Goal: Task Accomplishment & Management: Complete application form

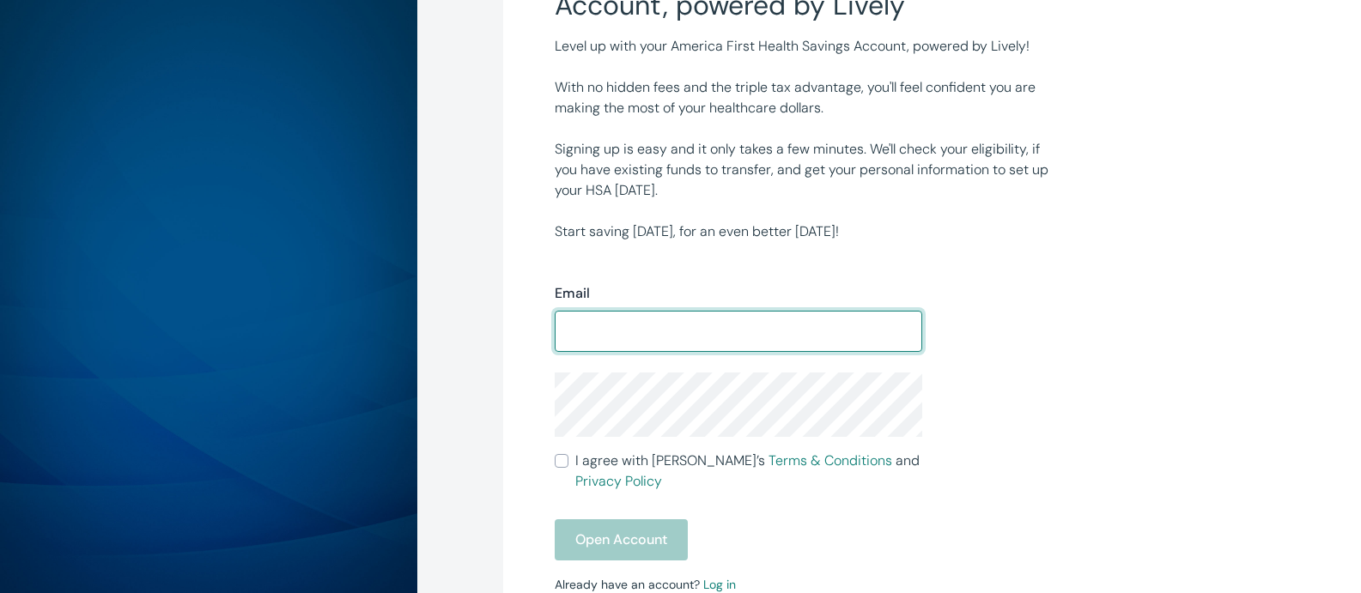
scroll to position [172, 0]
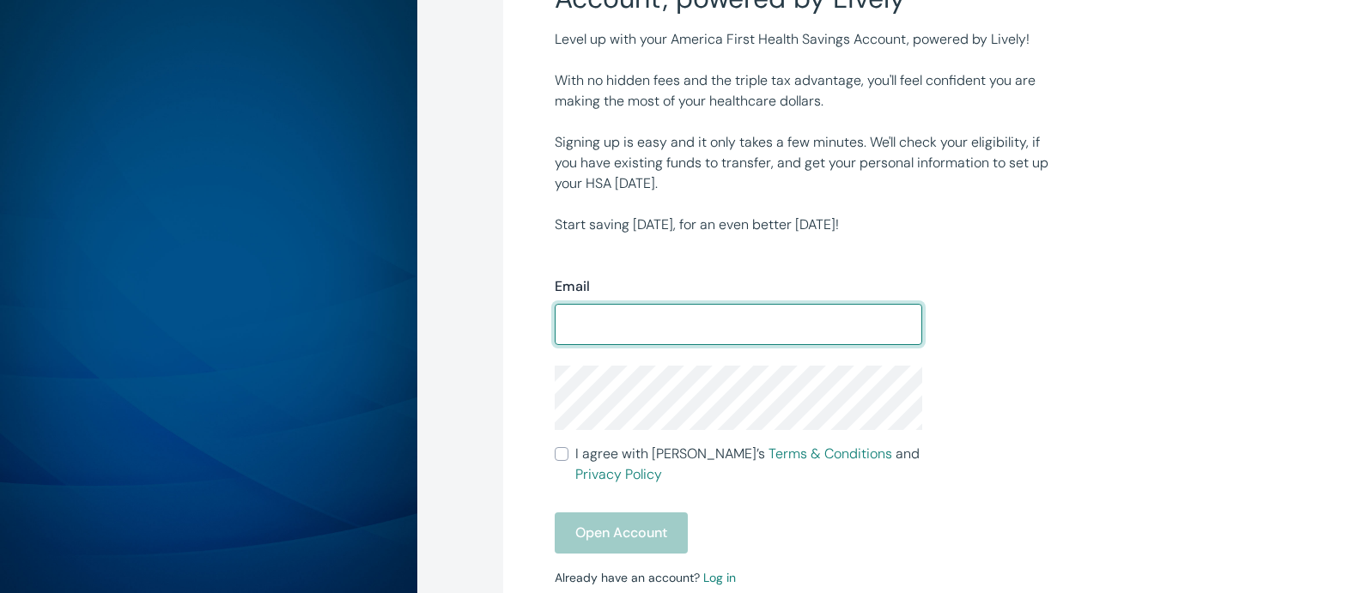
click at [586, 325] on input "Email" at bounding box center [738, 324] width 367 height 34
type input "Heusser17@MSN.COM"
click at [563, 459] on input "I agree with Lively’s Terms & Conditions and Privacy Policy" at bounding box center [562, 454] width 14 height 14
checkbox input "true"
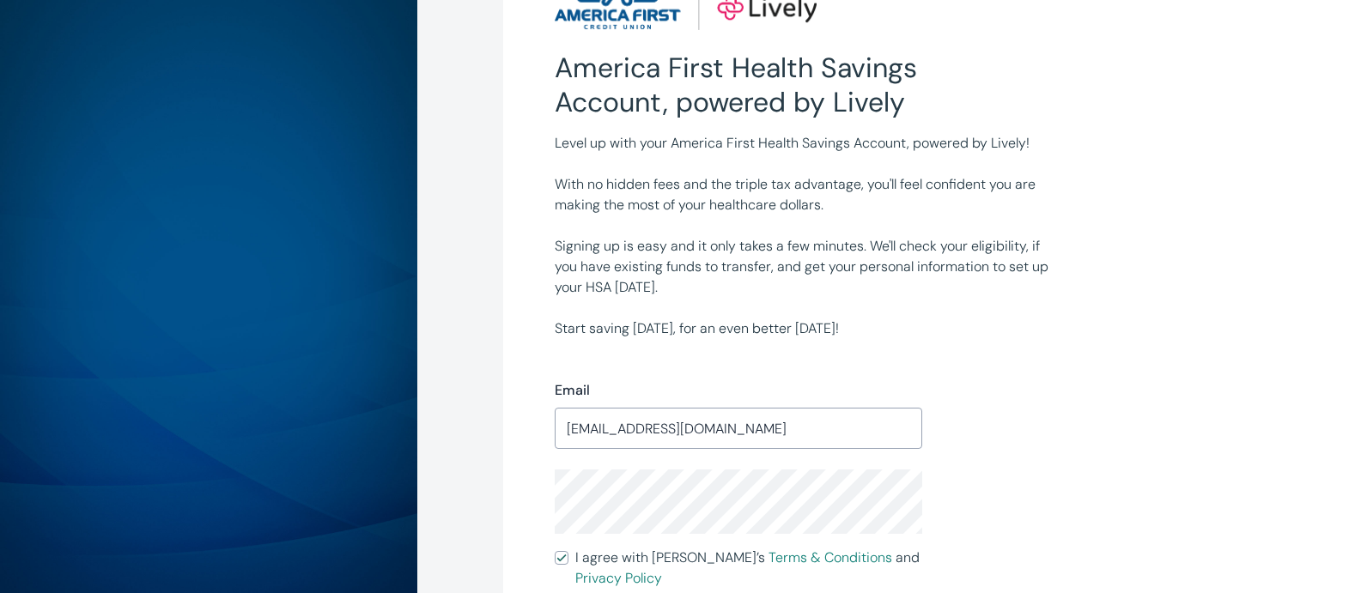
scroll to position [371, 0]
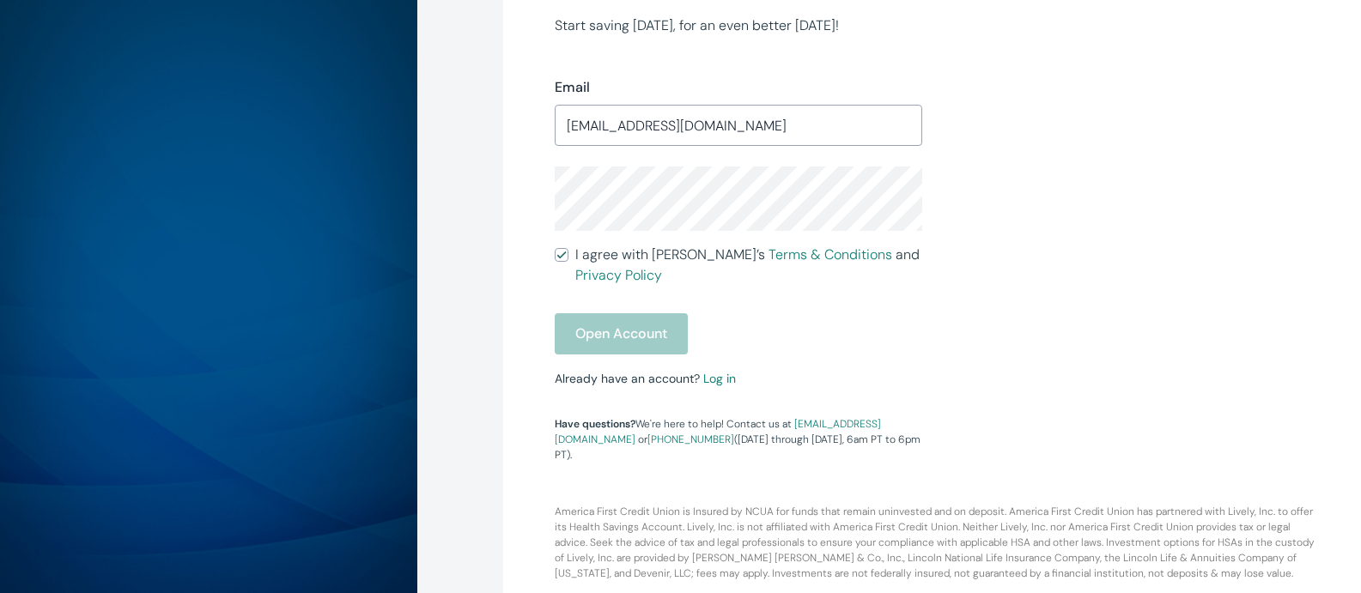
click at [817, 318] on form "Email Heusser17@MSN.COM ​ I agree with Lively’s Terms & Conditions and Privacy …" at bounding box center [738, 215] width 367 height 277
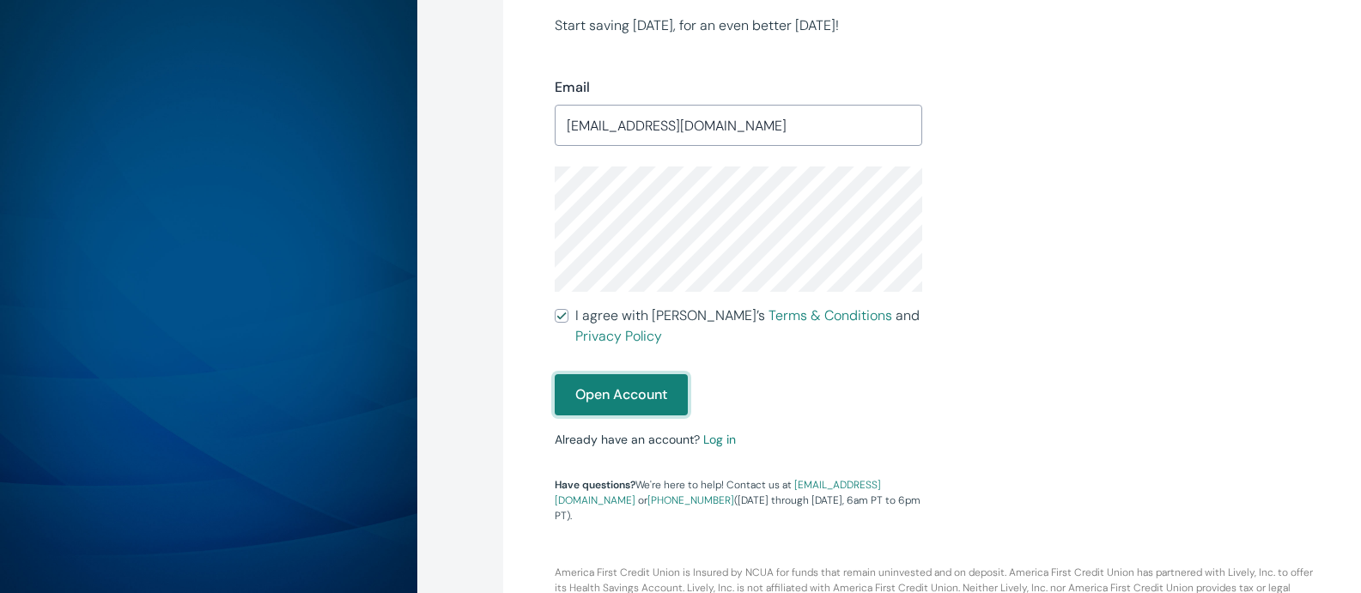
click at [616, 391] on button "Open Account" at bounding box center [621, 394] width 133 height 41
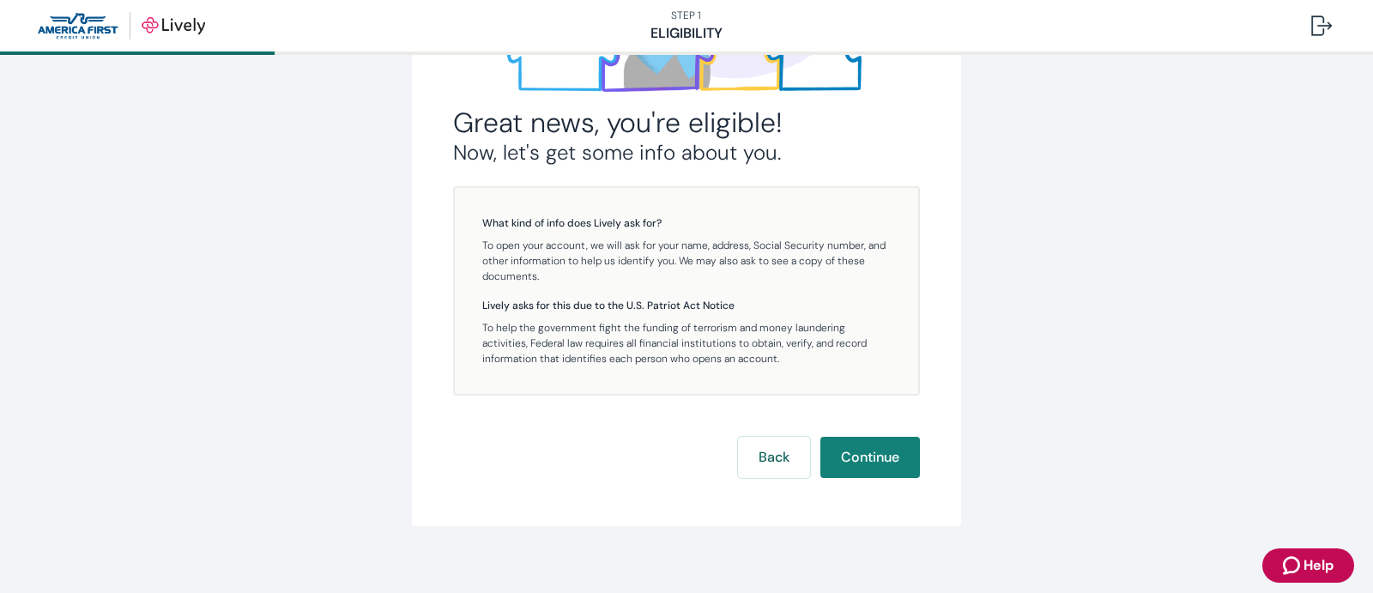
scroll to position [324, 0]
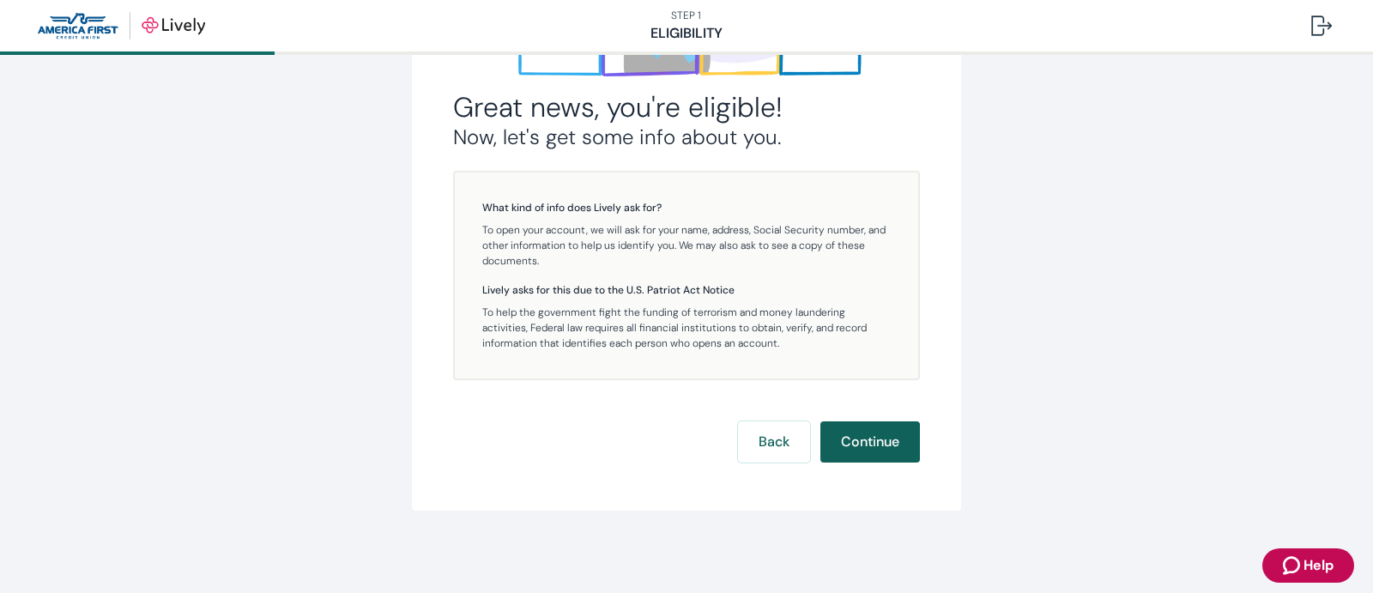
click at [866, 433] on button "Continue" at bounding box center [871, 441] width 100 height 41
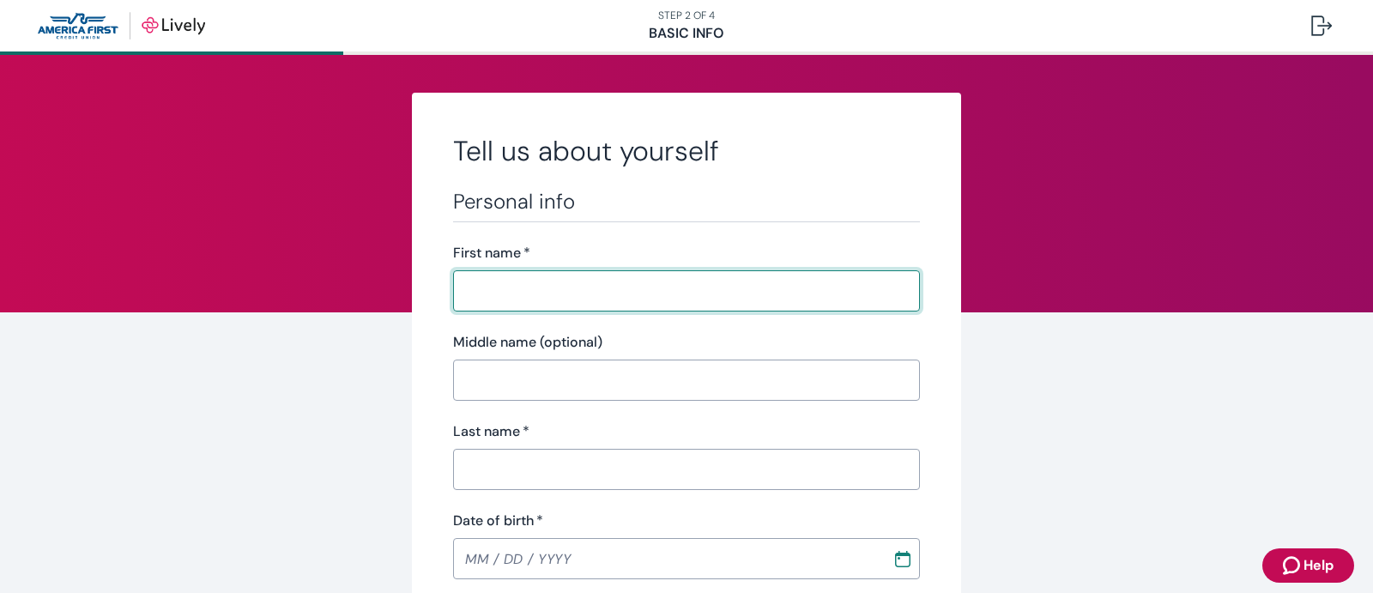
click at [459, 284] on input "First name   *" at bounding box center [686, 291] width 467 height 34
type input "[PERSON_NAME]"
type input "[PHONE_NUMBER]"
type input "[STREET_ADDRESS]"
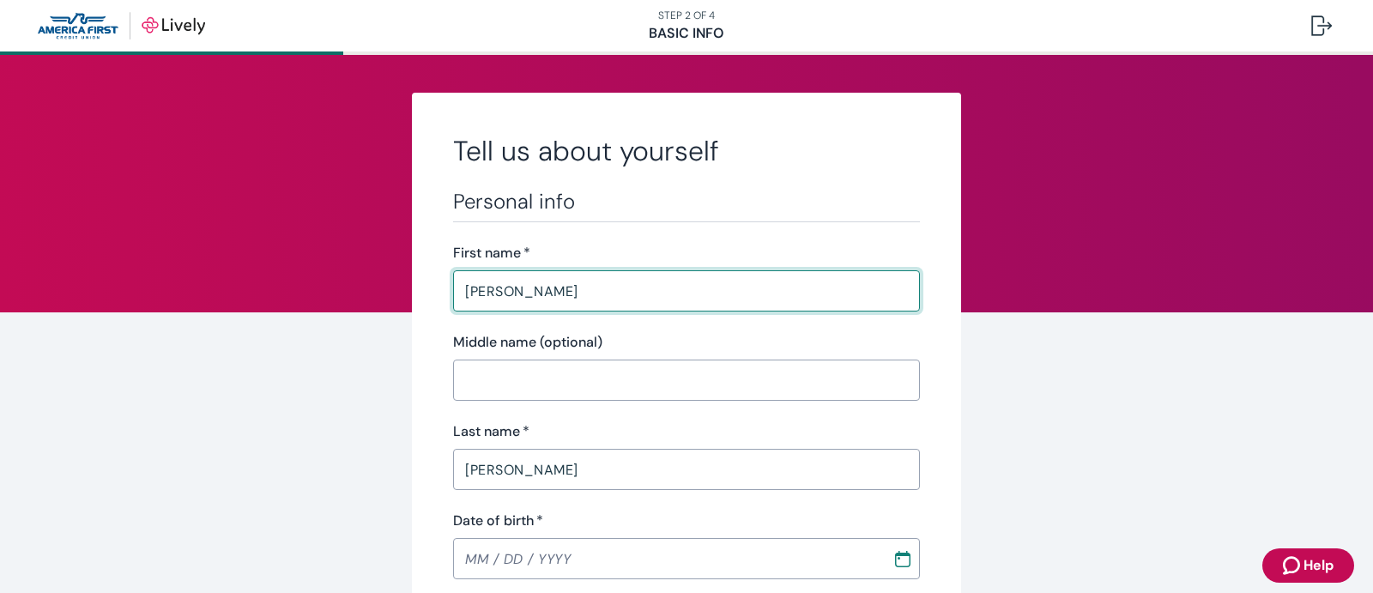
type input "Bountiful"
type input "UT"
type input "84010"
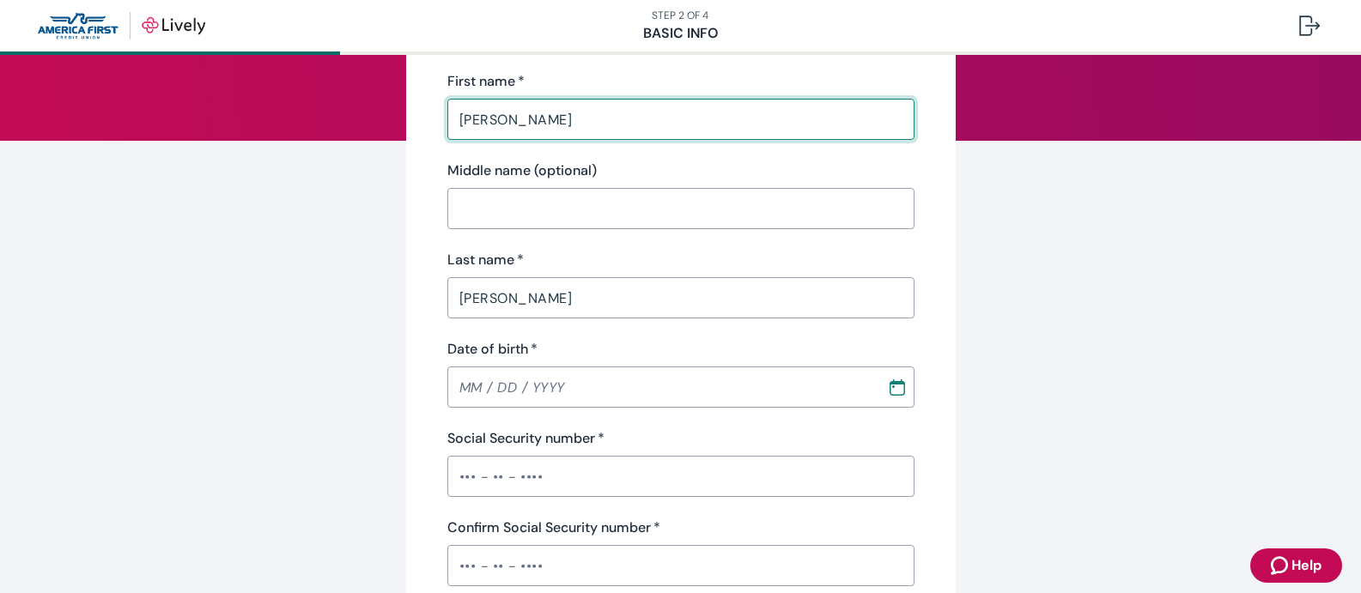
scroll to position [258, 0]
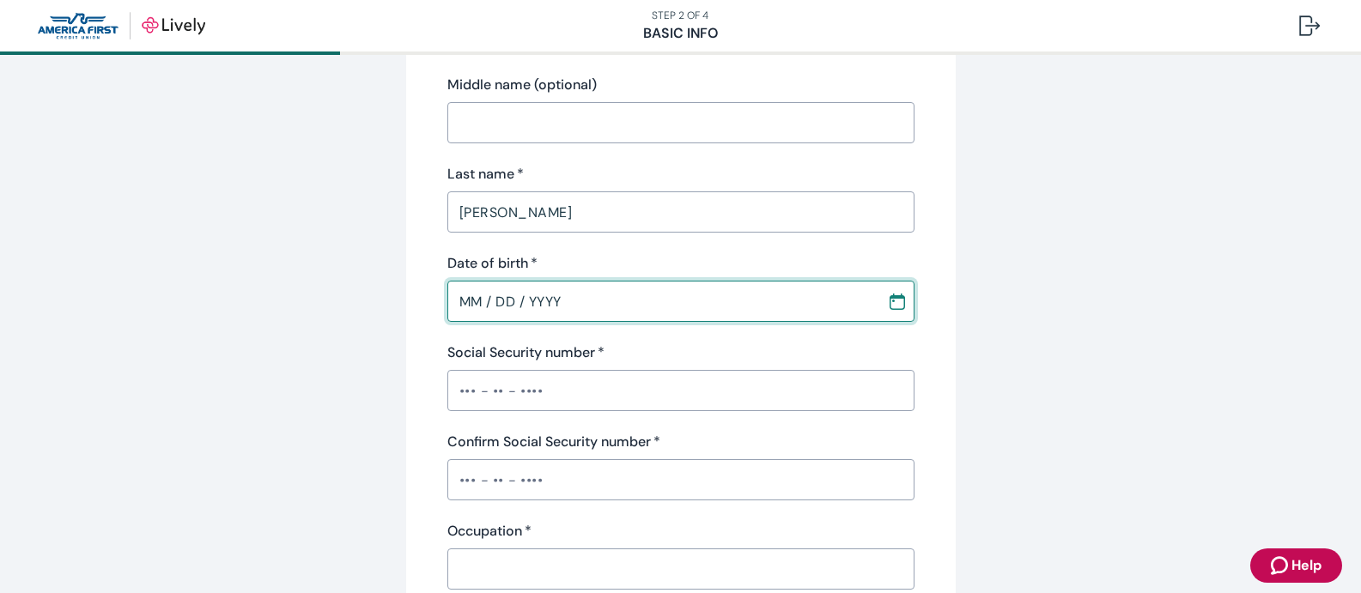
click at [602, 296] on input "MM / DD / YYYY" at bounding box center [660, 301] width 427 height 34
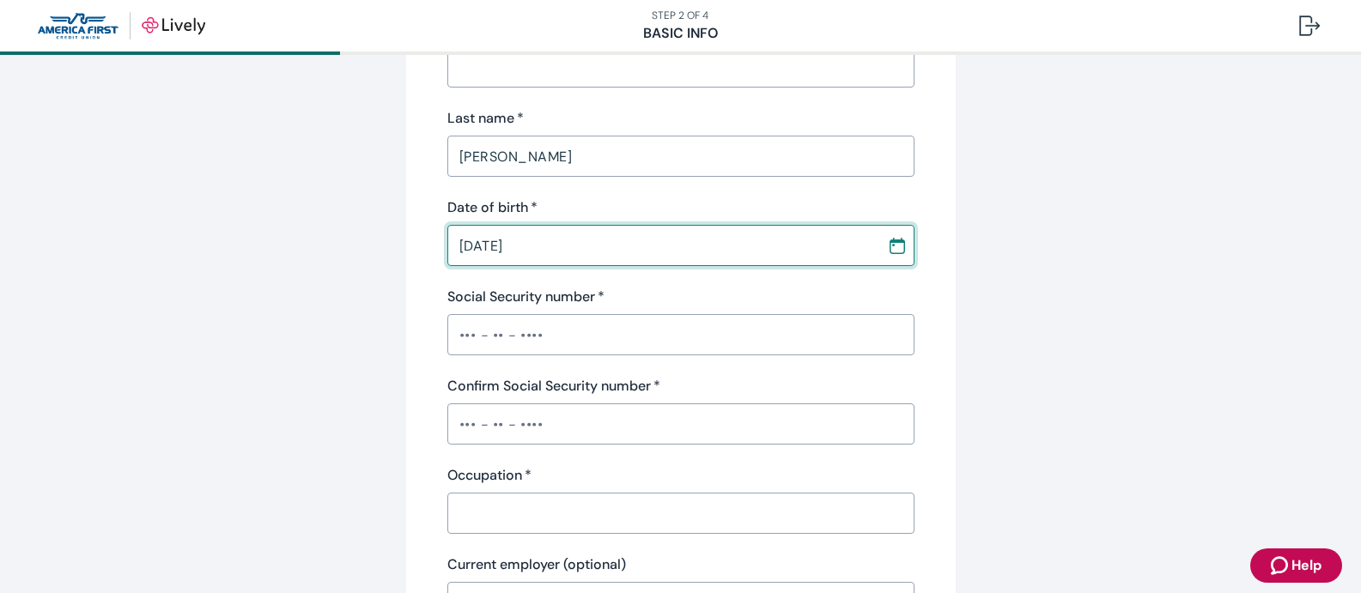
scroll to position [343, 0]
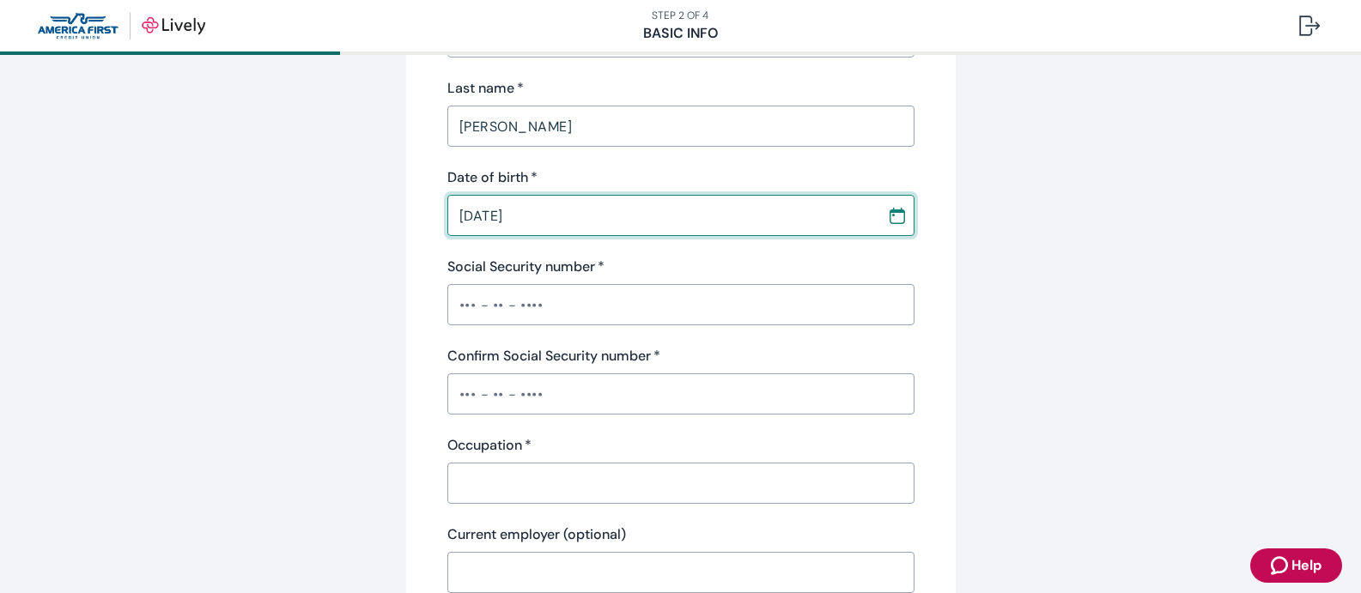
type input "[DATE]"
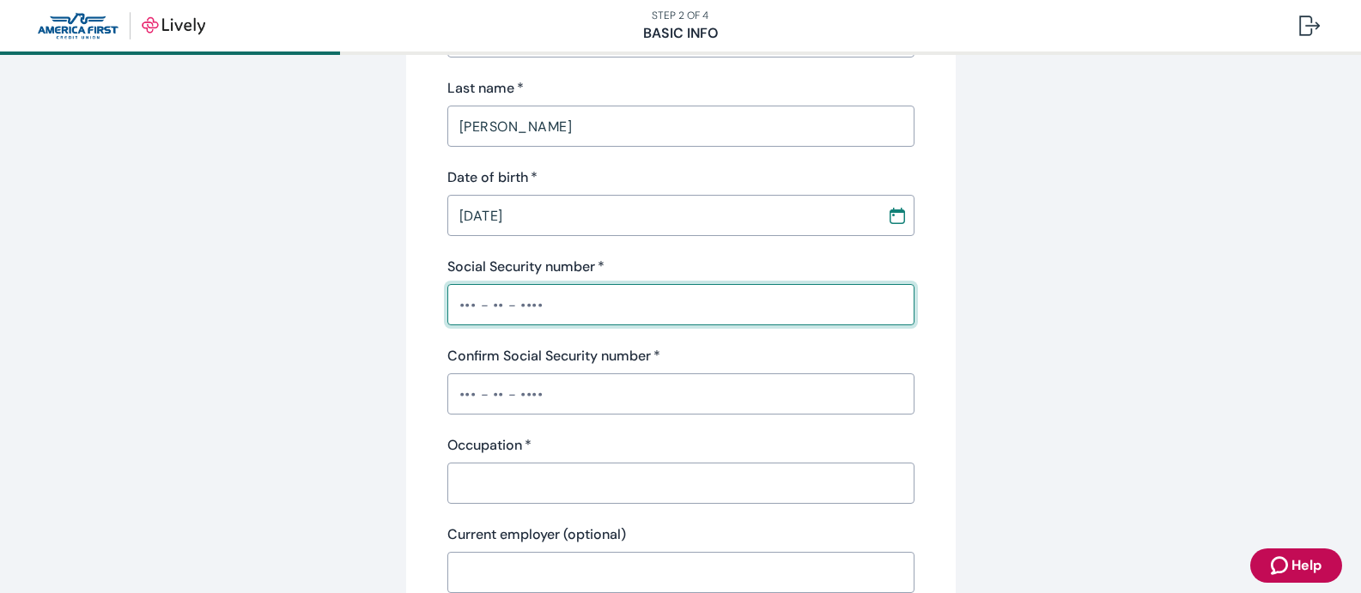
click at [462, 301] on input "Social Security number   *" at bounding box center [680, 305] width 467 height 34
type input "•••-••-8259"
click at [461, 388] on input "Confirm Social Security number   *" at bounding box center [680, 394] width 467 height 34
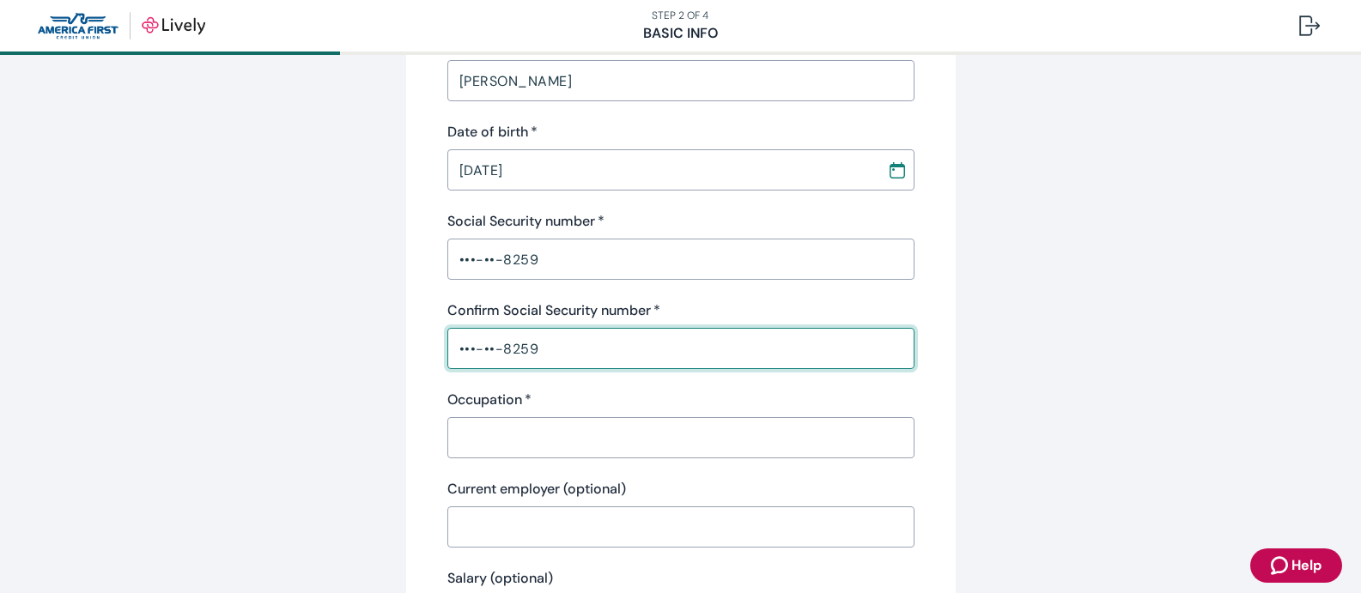
scroll to position [429, 0]
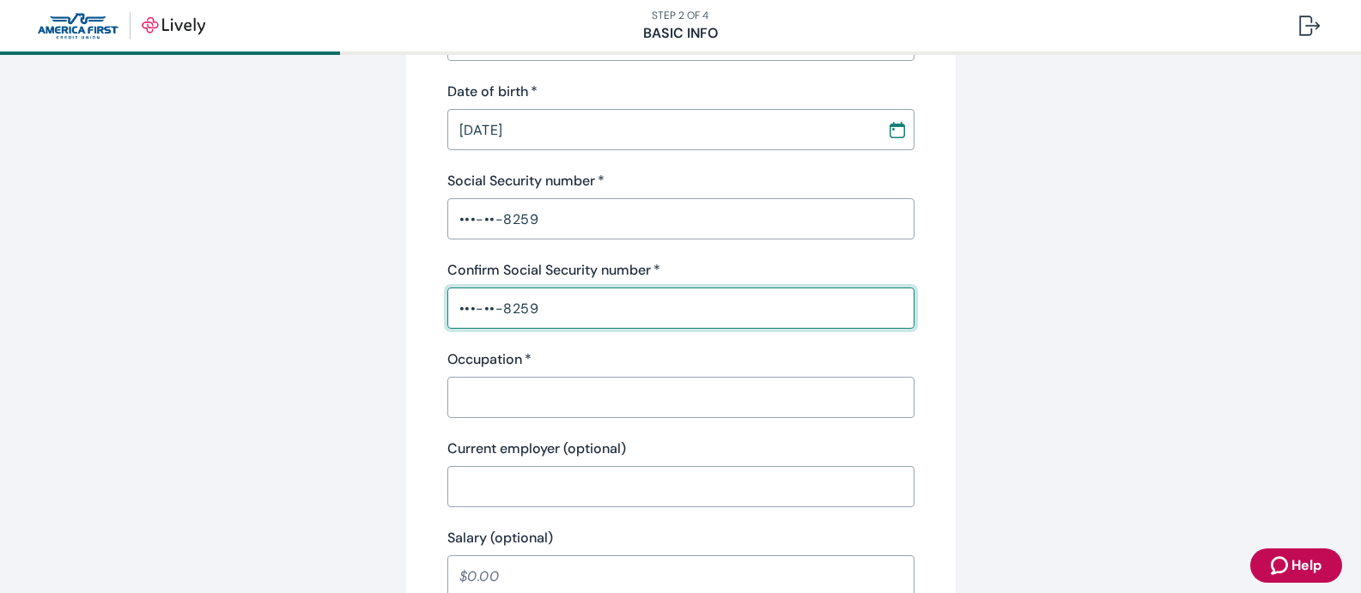
type input "•••-••-8259"
click at [447, 397] on input "Occupation   *" at bounding box center [680, 397] width 467 height 34
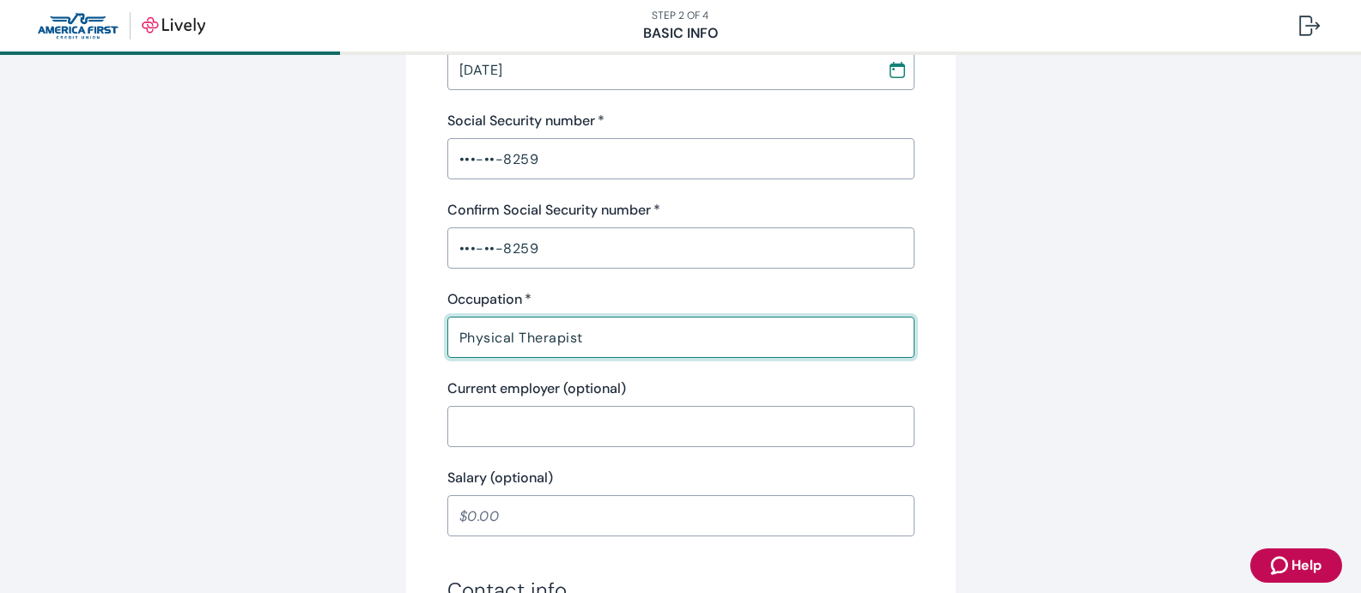
scroll to position [601, 0]
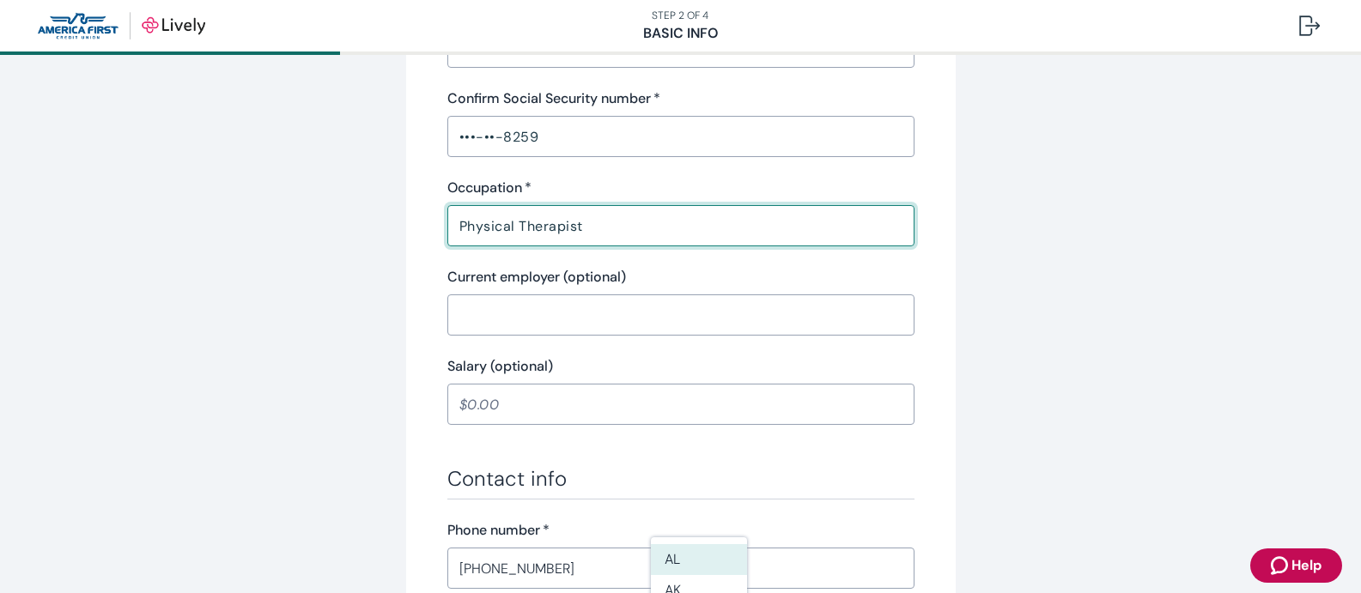
type input "Physical Therapist"
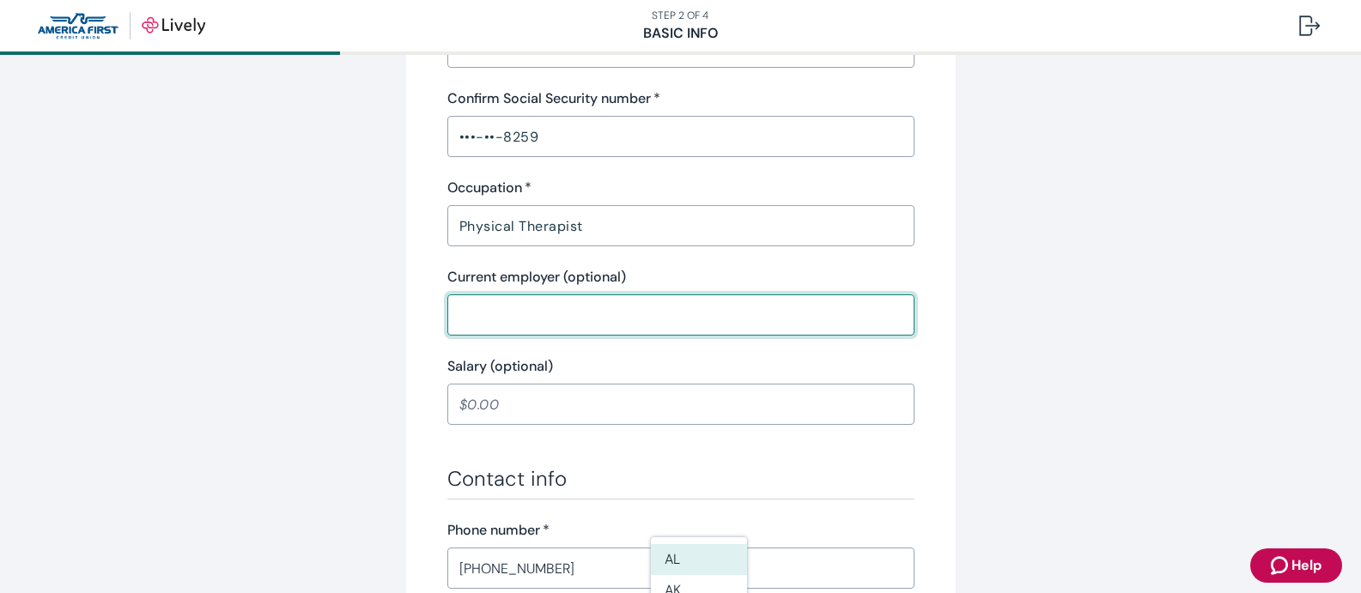
click at [513, 318] on input "Current employer (optional)" at bounding box center [680, 315] width 467 height 34
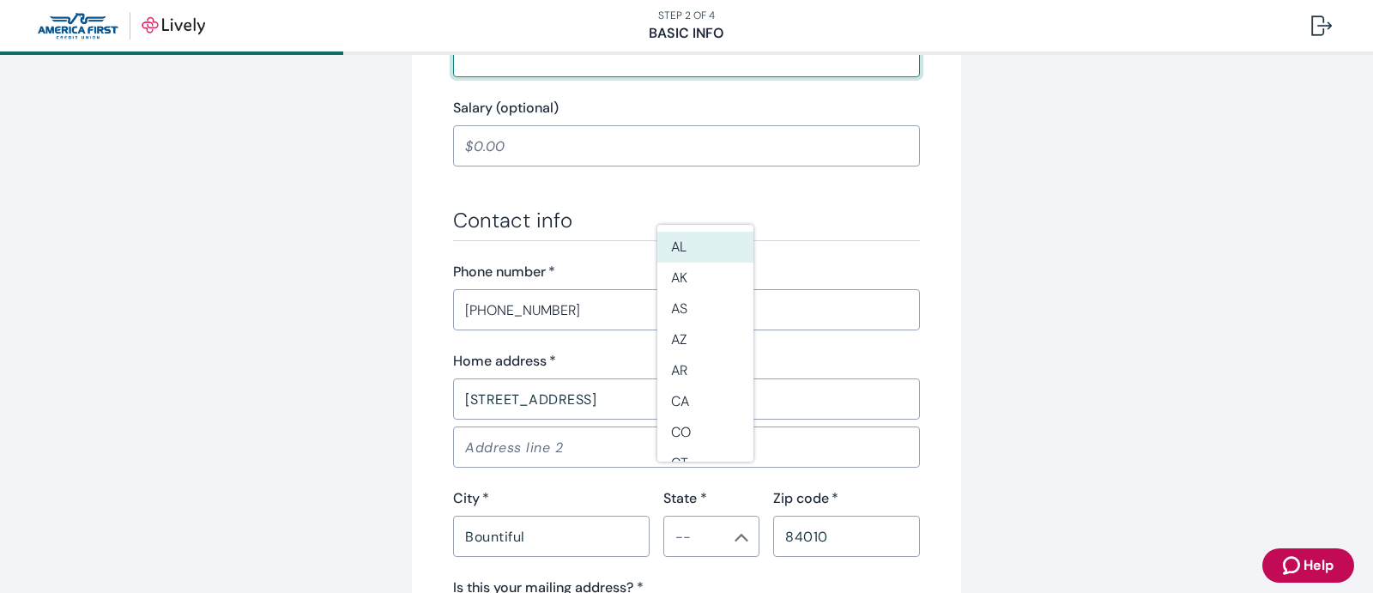
scroll to position [944, 0]
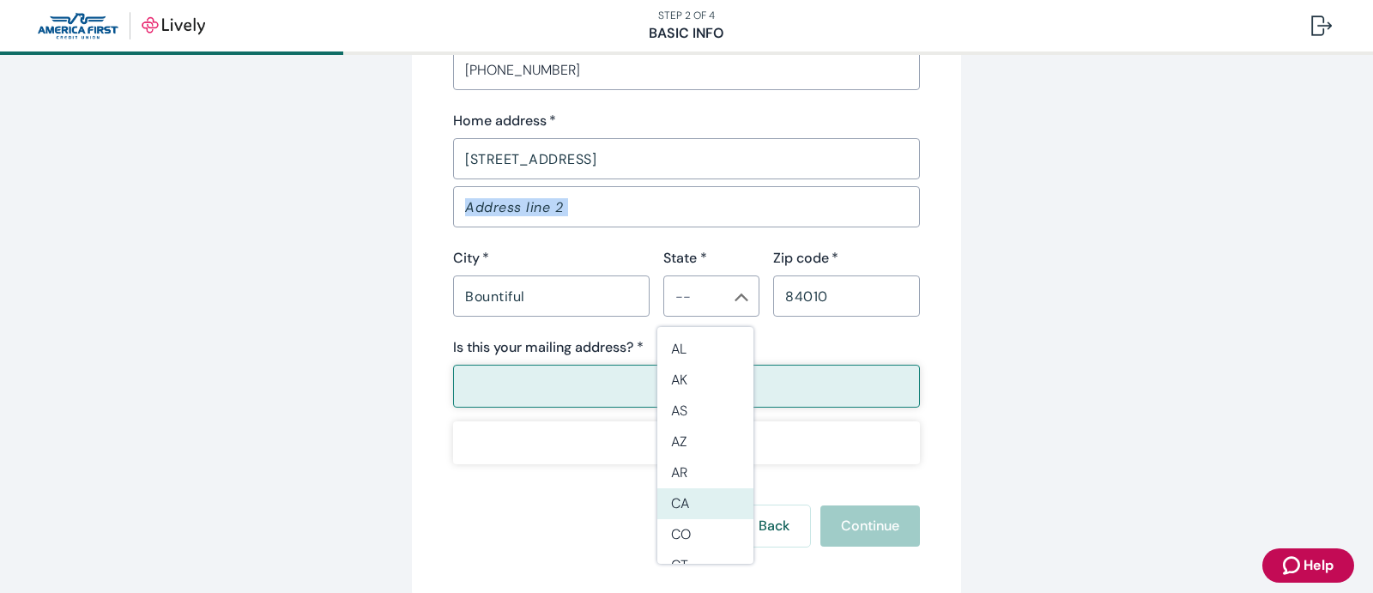
scroll to position [1116, 0]
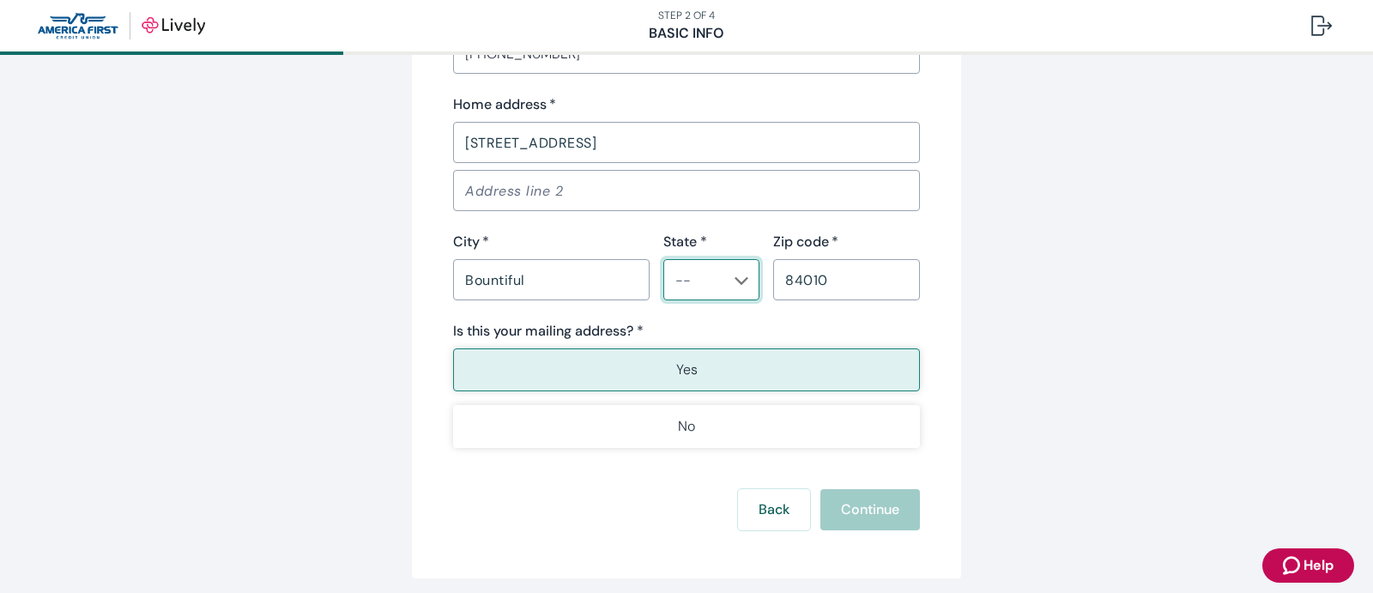
click at [694, 285] on input "State *" at bounding box center [698, 280] width 58 height 24
type input "UT"
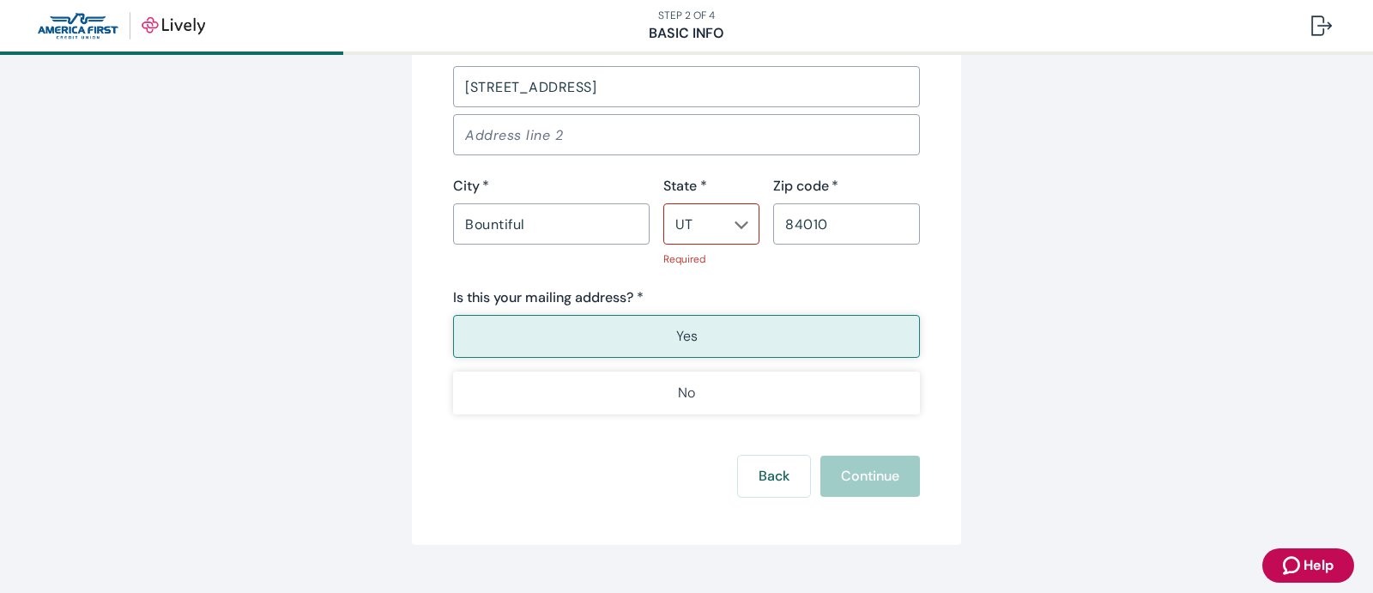
scroll to position [1206, 0]
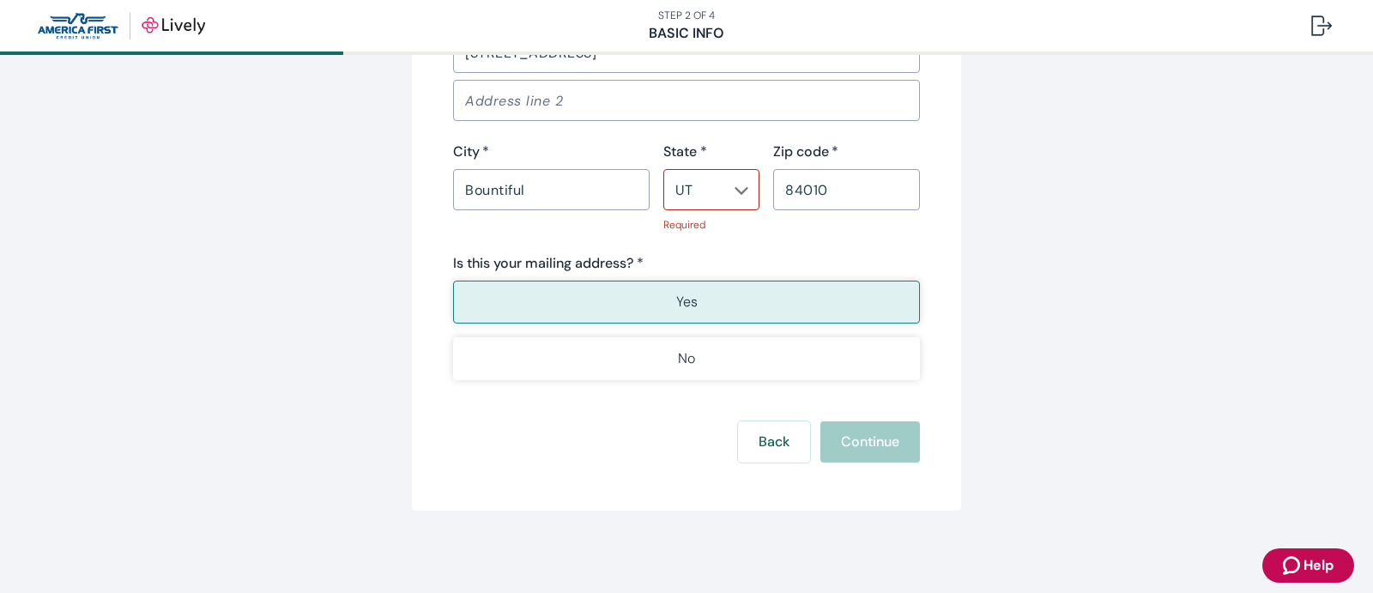
click at [853, 441] on div "Back Continue" at bounding box center [686, 441] width 467 height 41
click at [735, 188] on icon "Chevron icon" at bounding box center [742, 191] width 14 height 14
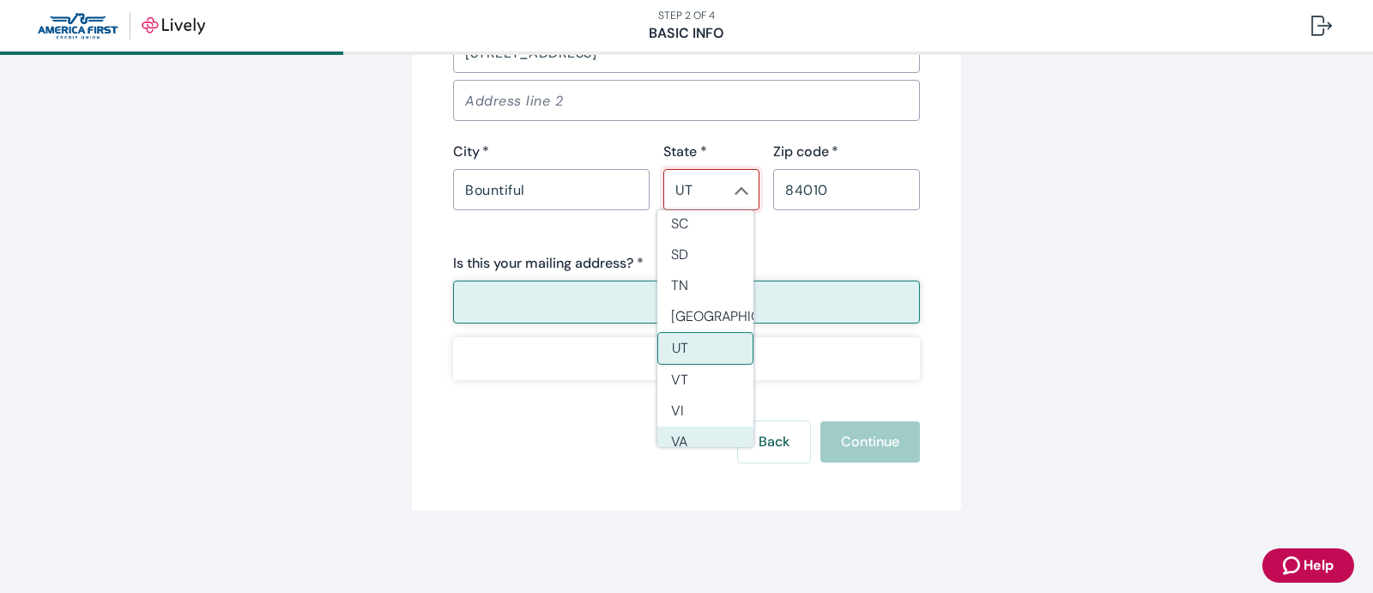
scroll to position [1430, 0]
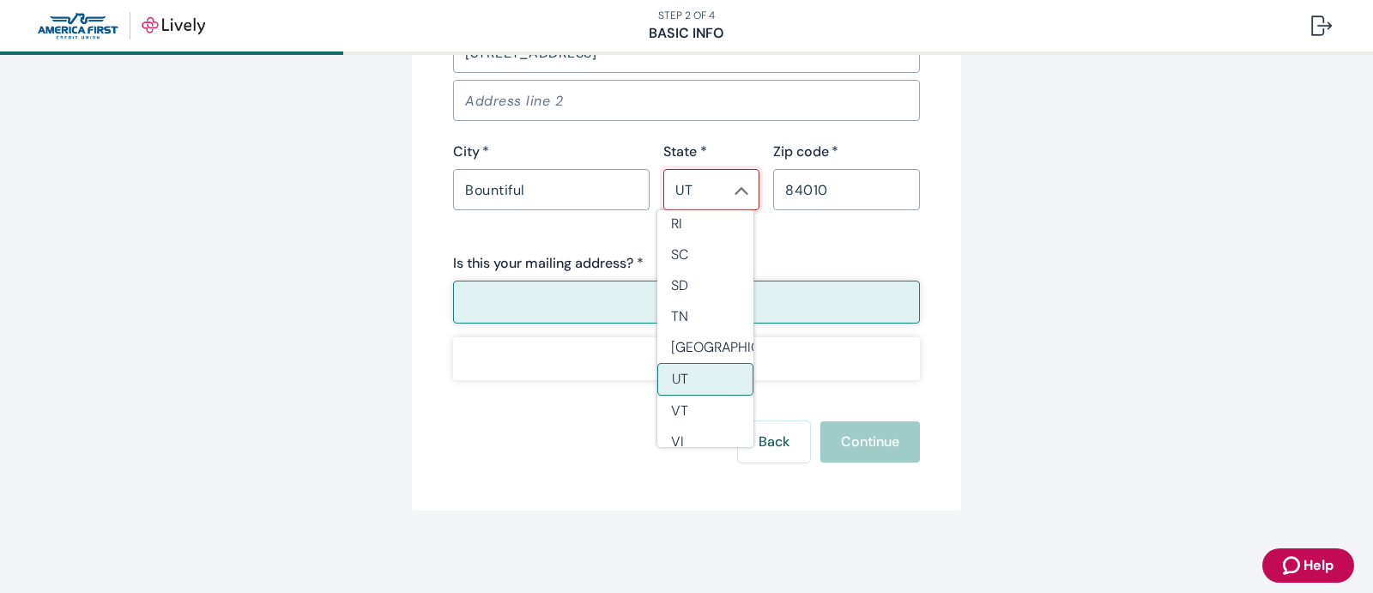
click at [678, 374] on li "UT" at bounding box center [706, 379] width 96 height 33
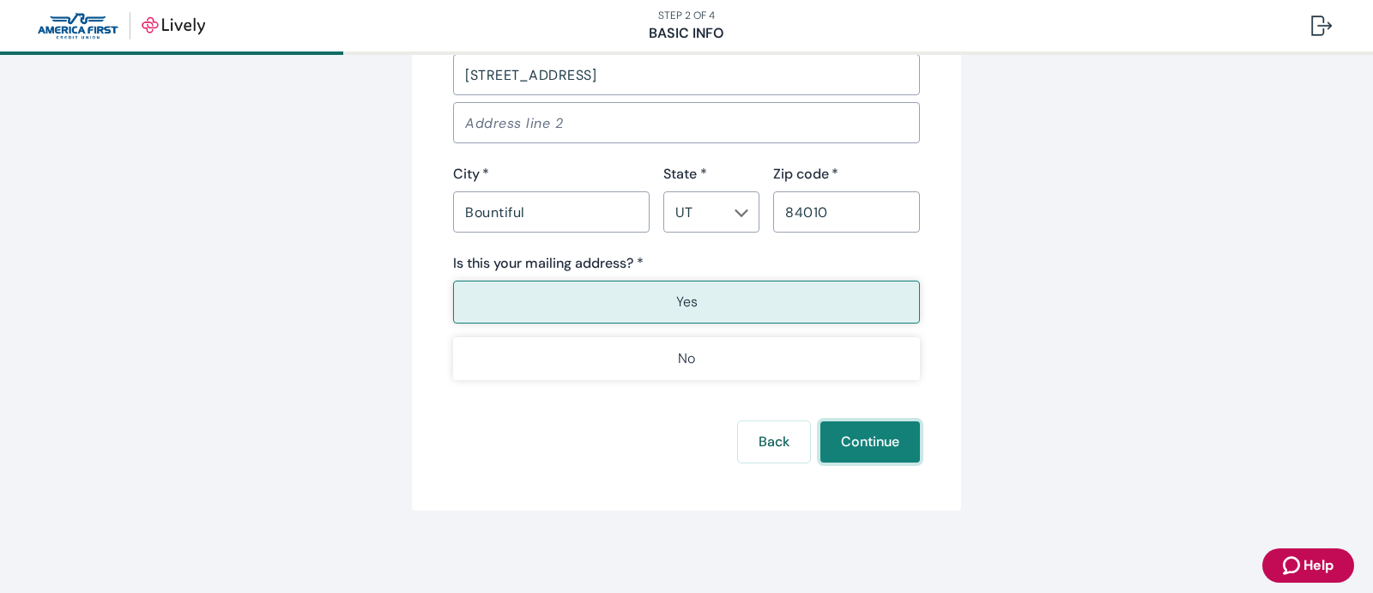
click at [863, 439] on button "Continue" at bounding box center [871, 441] width 100 height 41
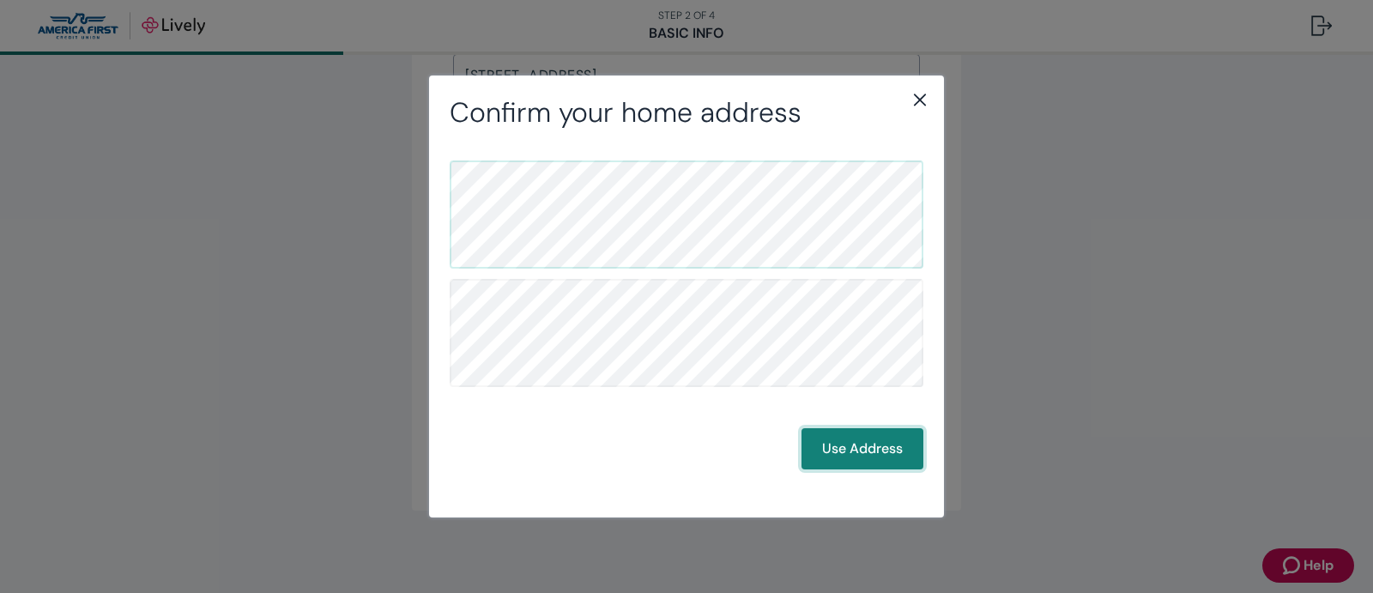
click at [846, 444] on button "Use Address" at bounding box center [863, 448] width 122 height 41
click at [862, 442] on button "Use Address" at bounding box center [863, 448] width 122 height 41
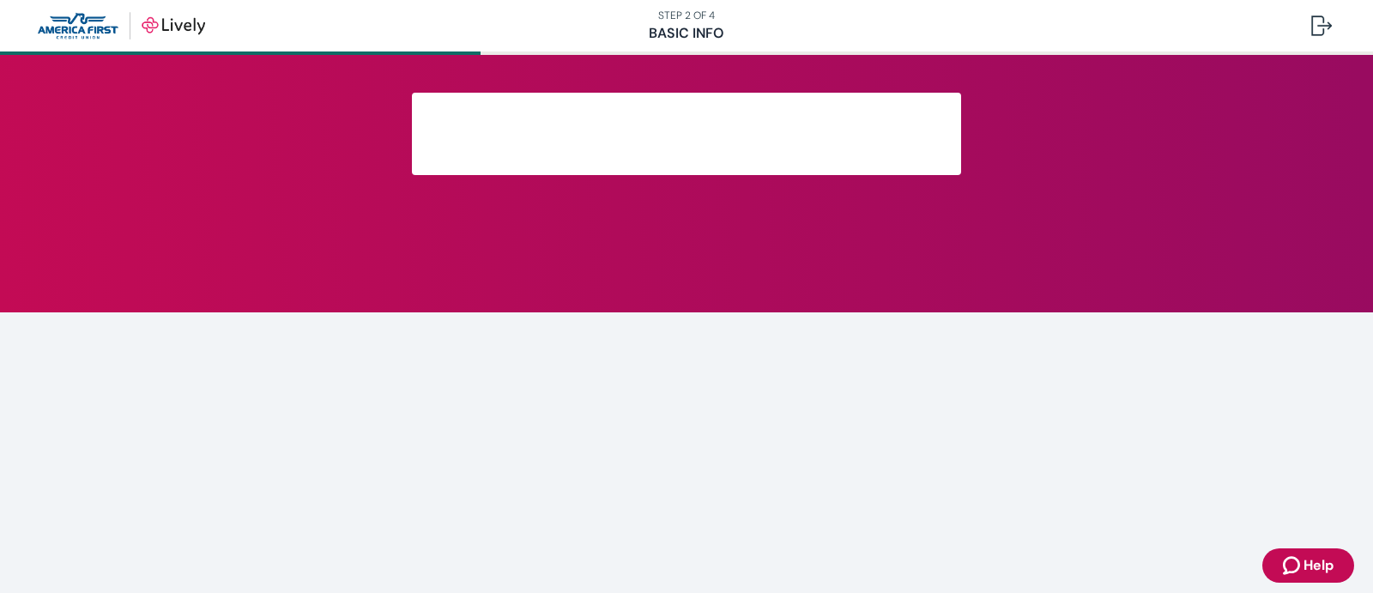
scroll to position [380, 0]
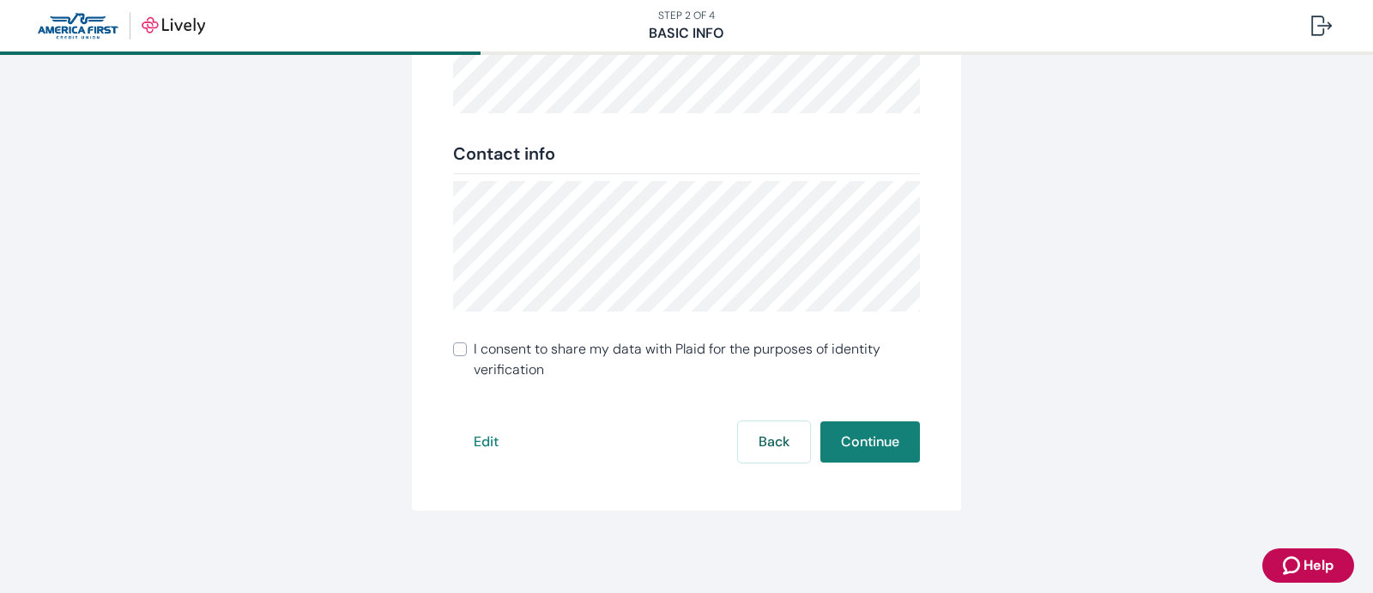
click at [454, 348] on input "I consent to share my data with Plaid for the purposes of identity verification" at bounding box center [460, 350] width 14 height 14
checkbox input "true"
click at [866, 437] on button "Continue" at bounding box center [871, 441] width 100 height 41
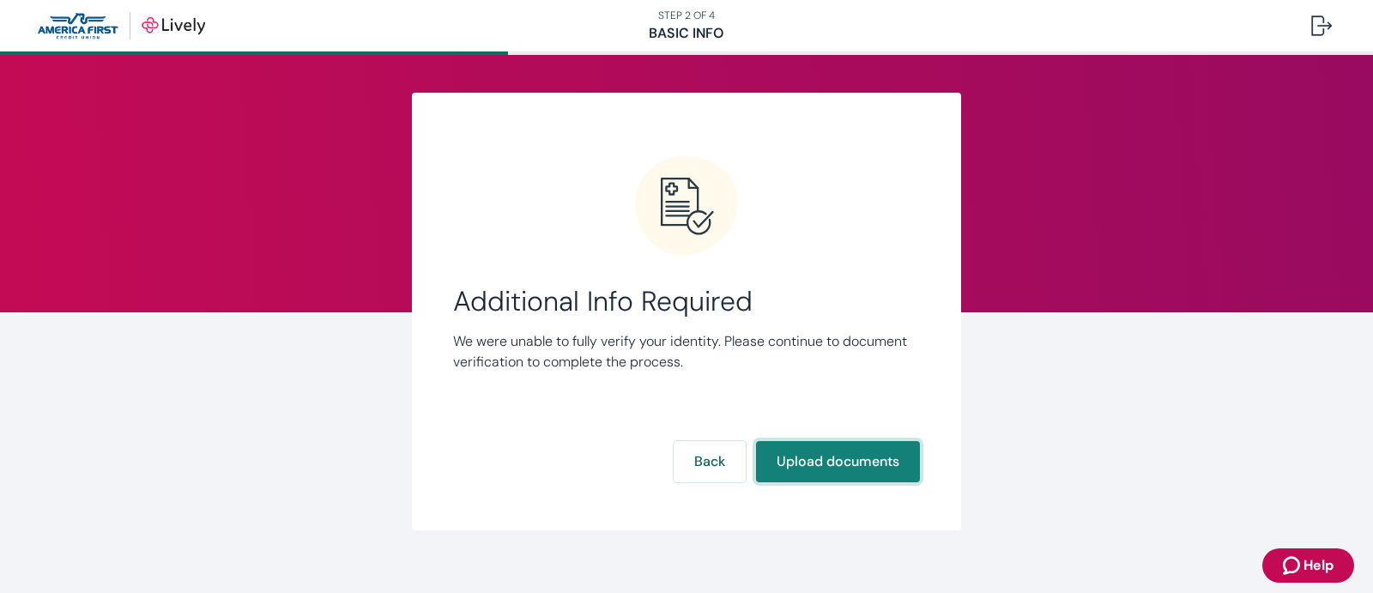
click at [819, 455] on button "Upload documents" at bounding box center [838, 461] width 164 height 41
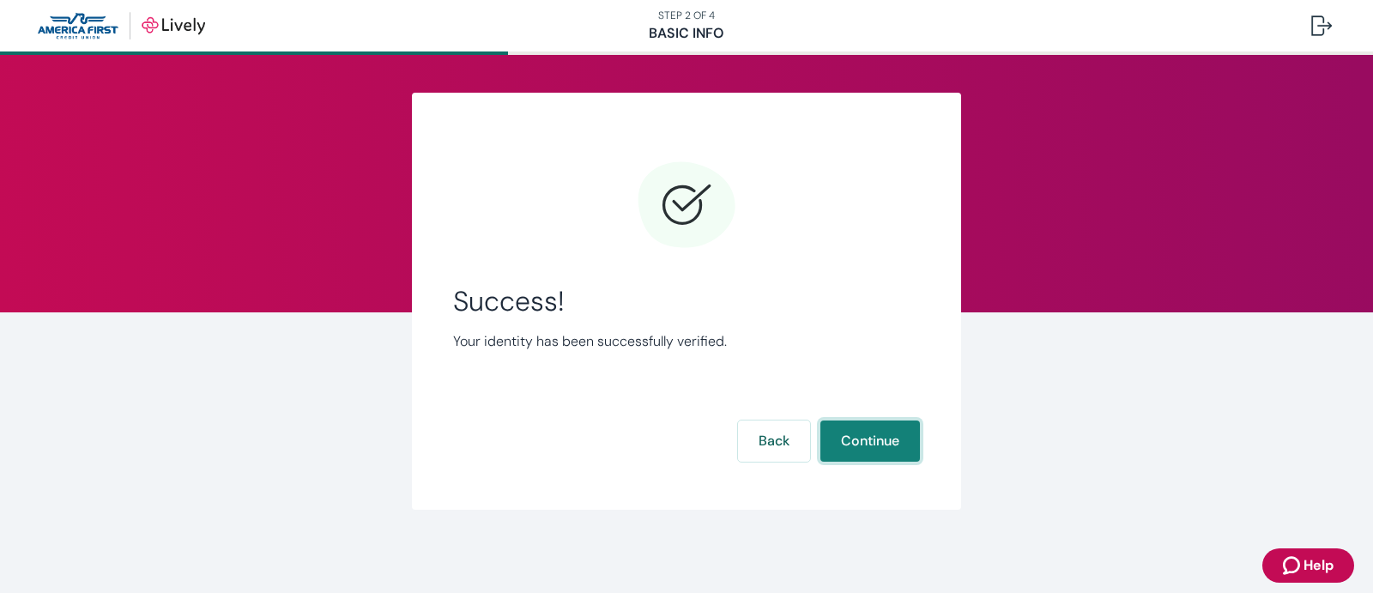
click at [866, 435] on button "Continue" at bounding box center [871, 441] width 100 height 41
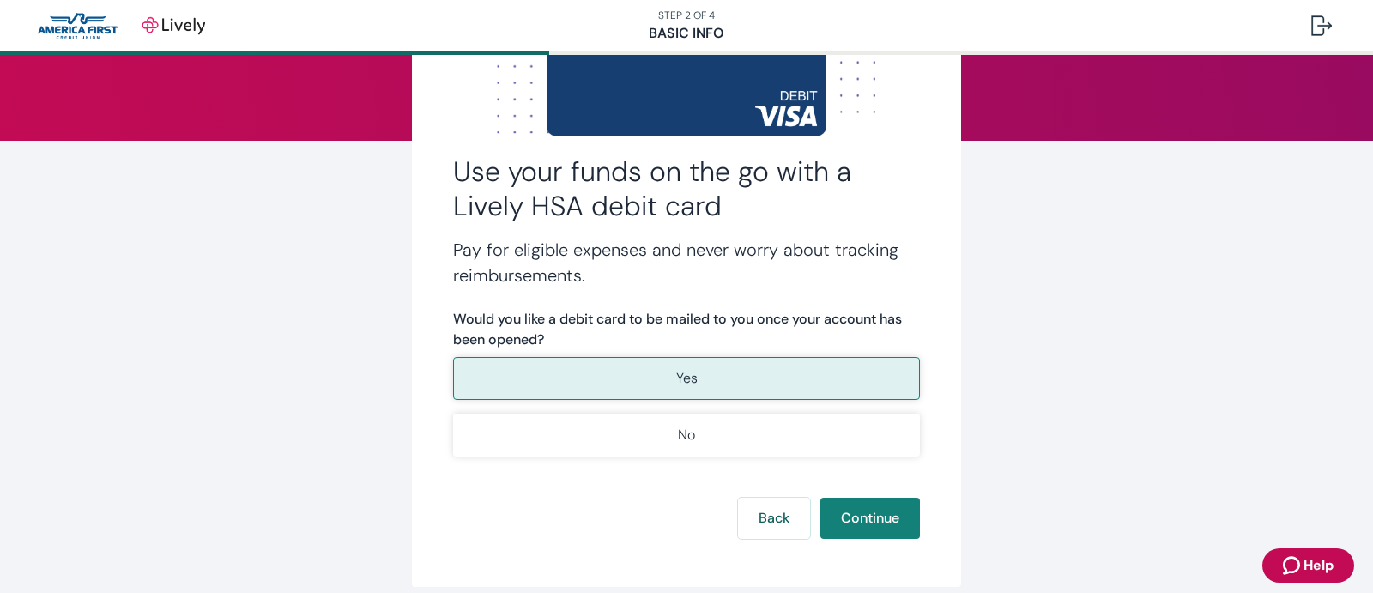
scroll to position [248, 0]
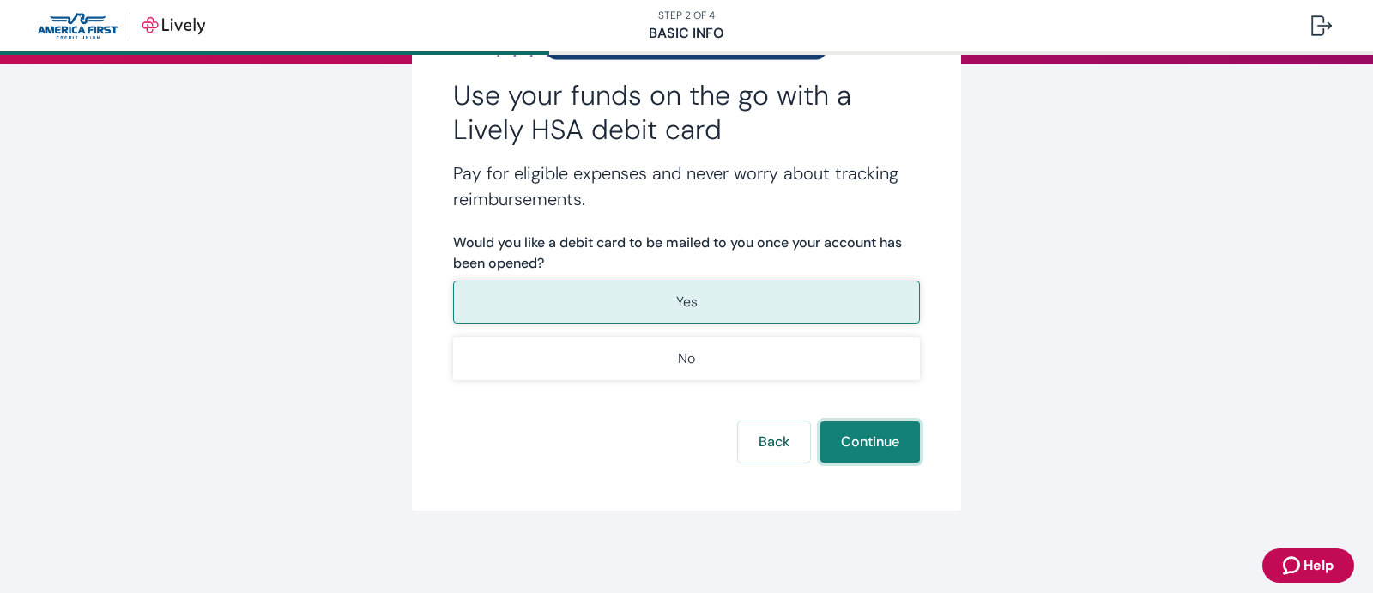
click at [850, 437] on button "Continue" at bounding box center [871, 441] width 100 height 41
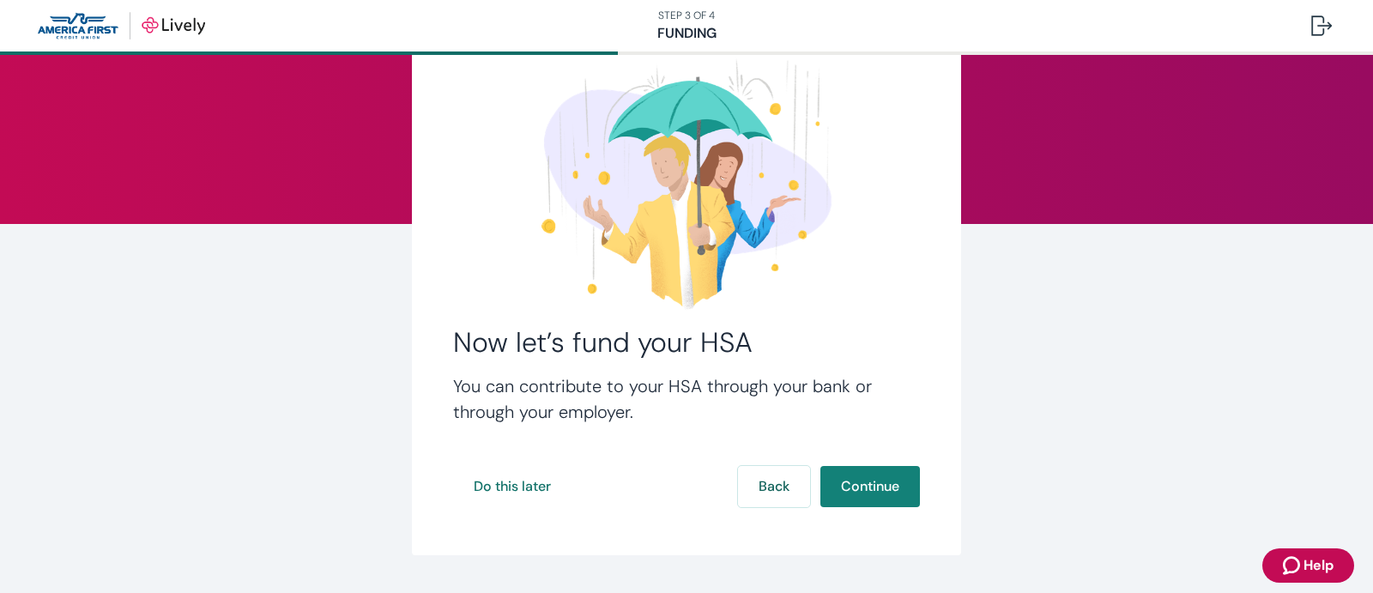
scroll to position [133, 0]
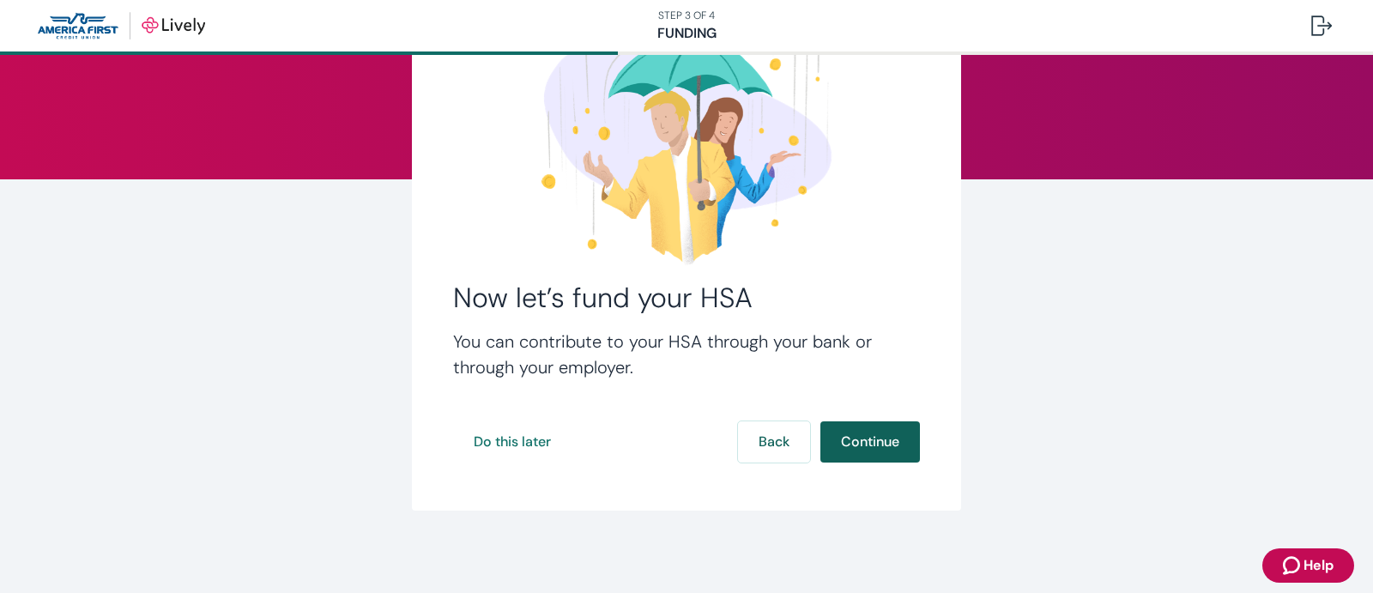
click at [866, 434] on button "Continue" at bounding box center [871, 441] width 100 height 41
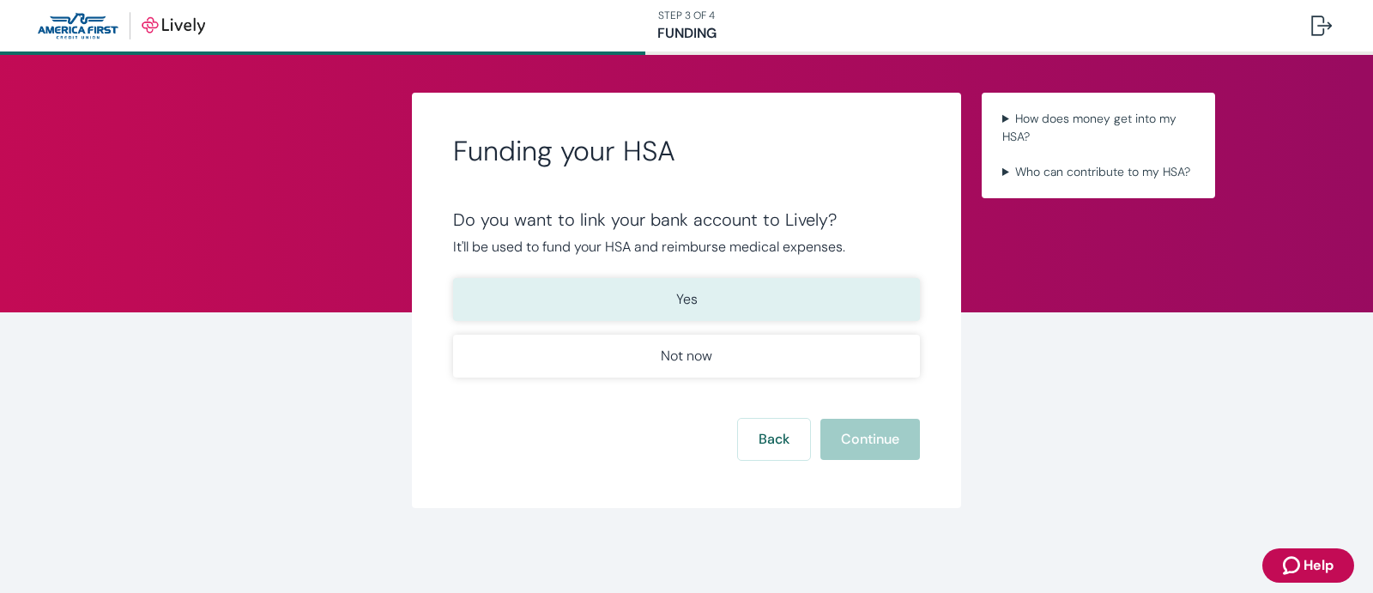
click at [689, 294] on p "Yes" at bounding box center [686, 299] width 21 height 21
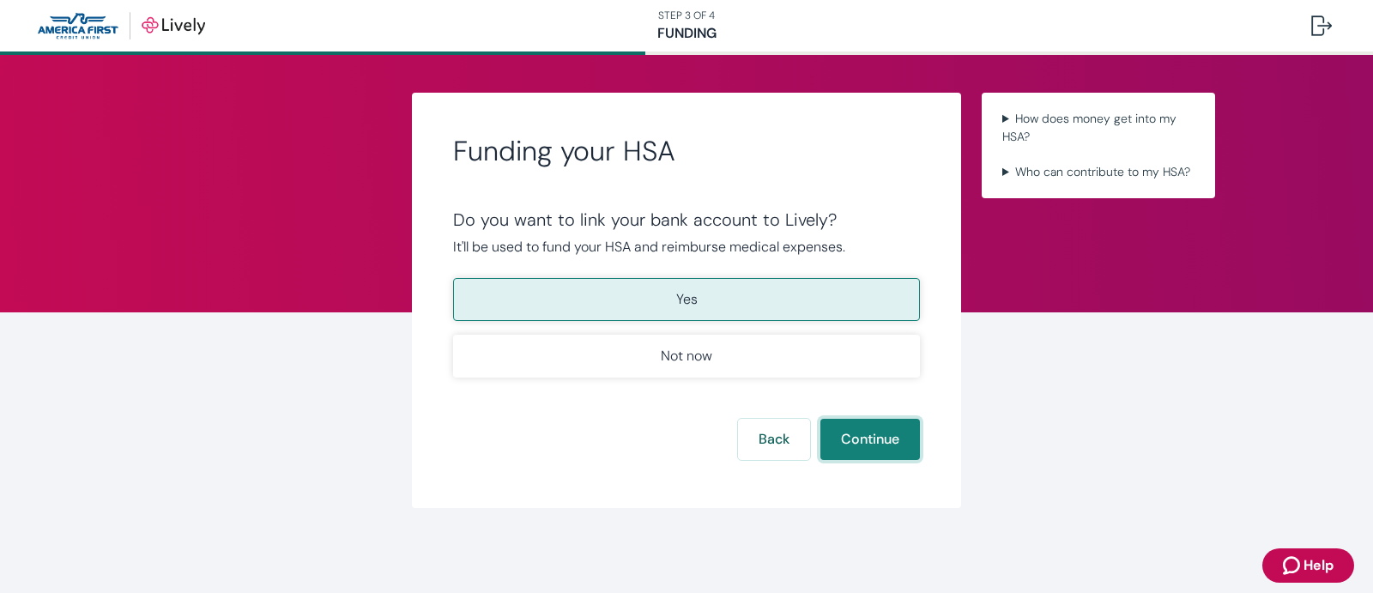
click at [867, 428] on button "Continue" at bounding box center [871, 439] width 100 height 41
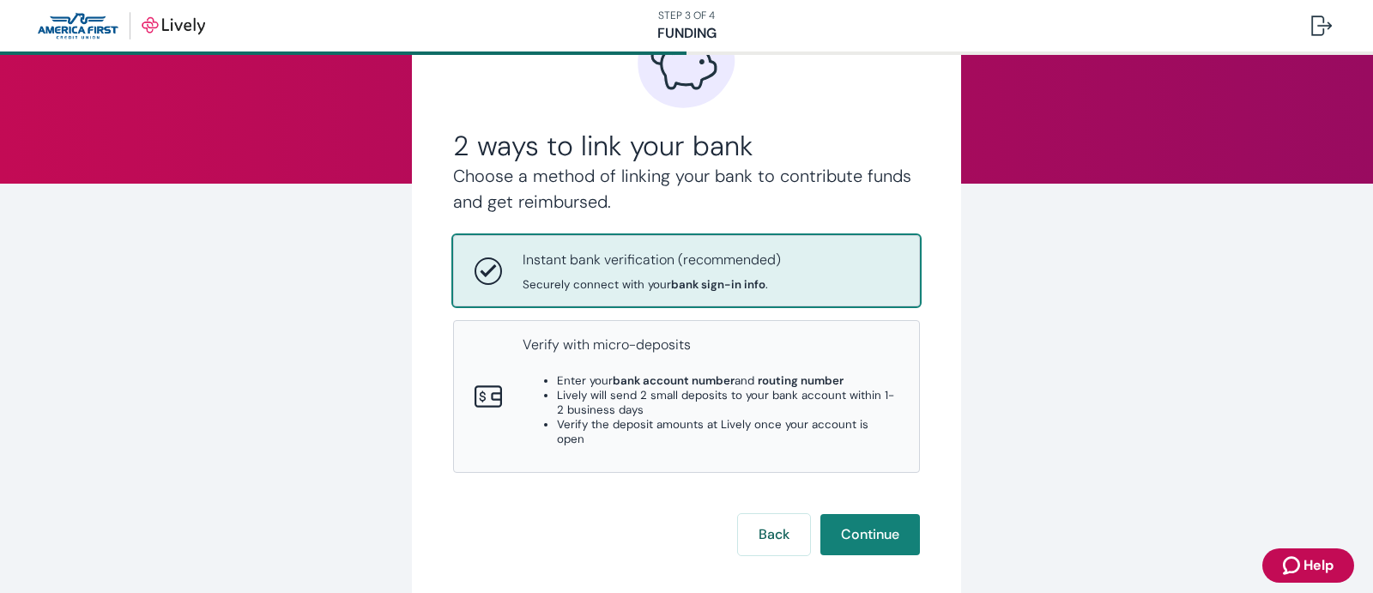
scroll to position [172, 0]
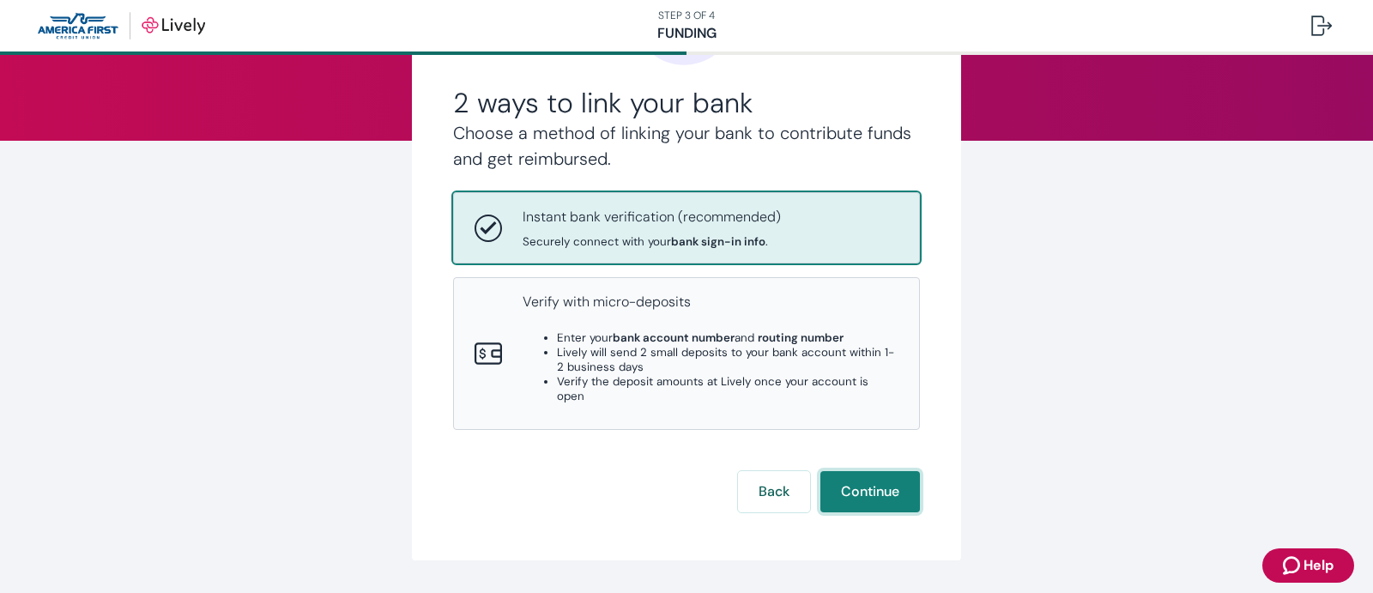
click at [857, 472] on button "Continue" at bounding box center [871, 491] width 100 height 41
